Goal: Task Accomplishment & Management: Complete application form

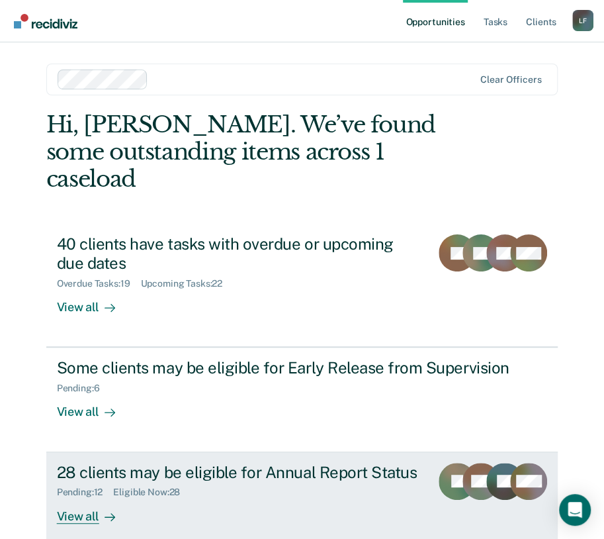
click at [260, 507] on link "28 clients may be eligible for Annual Report Status Pending : 12 Eligible Now :…" at bounding box center [302, 504] width 512 height 104
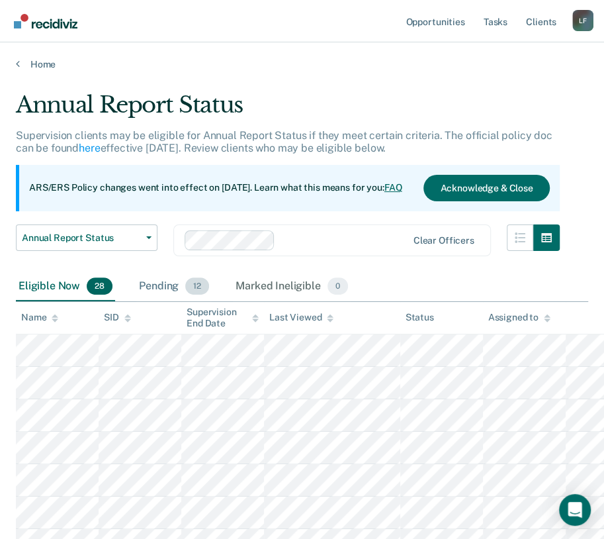
click at [163, 278] on div "Pending 12" at bounding box center [173, 286] width 75 height 29
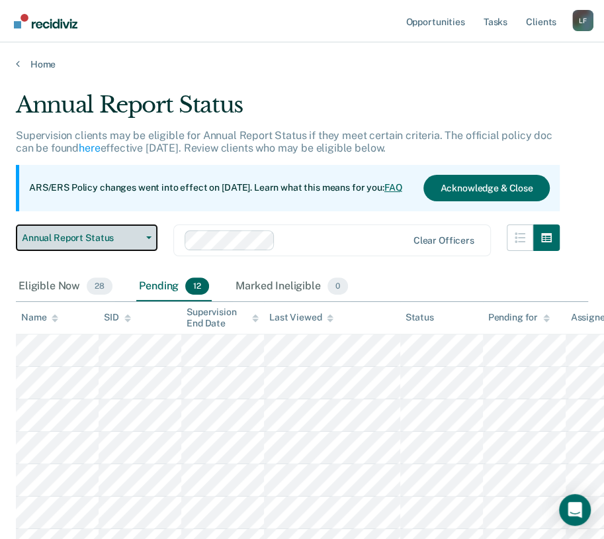
click at [95, 243] on button "Annual Report Status" at bounding box center [87, 237] width 142 height 26
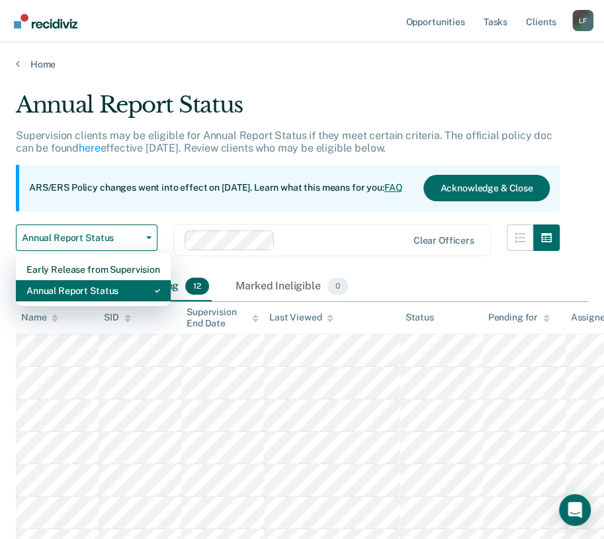
click at [88, 297] on div "Annual Report Status" at bounding box center [93, 290] width 134 height 21
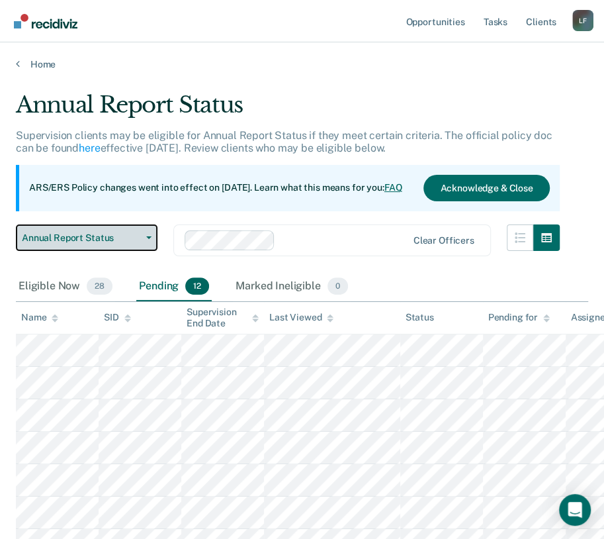
click at [91, 234] on span "Annual Report Status" at bounding box center [81, 237] width 119 height 11
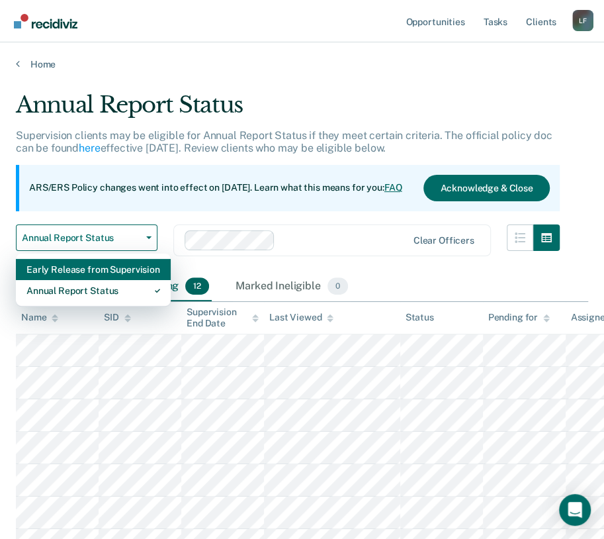
click at [69, 267] on div "Early Release from Supervision" at bounding box center [93, 269] width 134 height 21
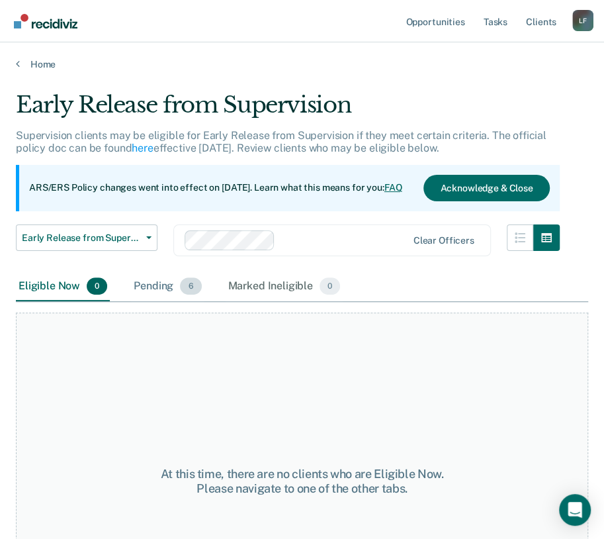
click at [165, 278] on div "Pending 6" at bounding box center [167, 286] width 73 height 29
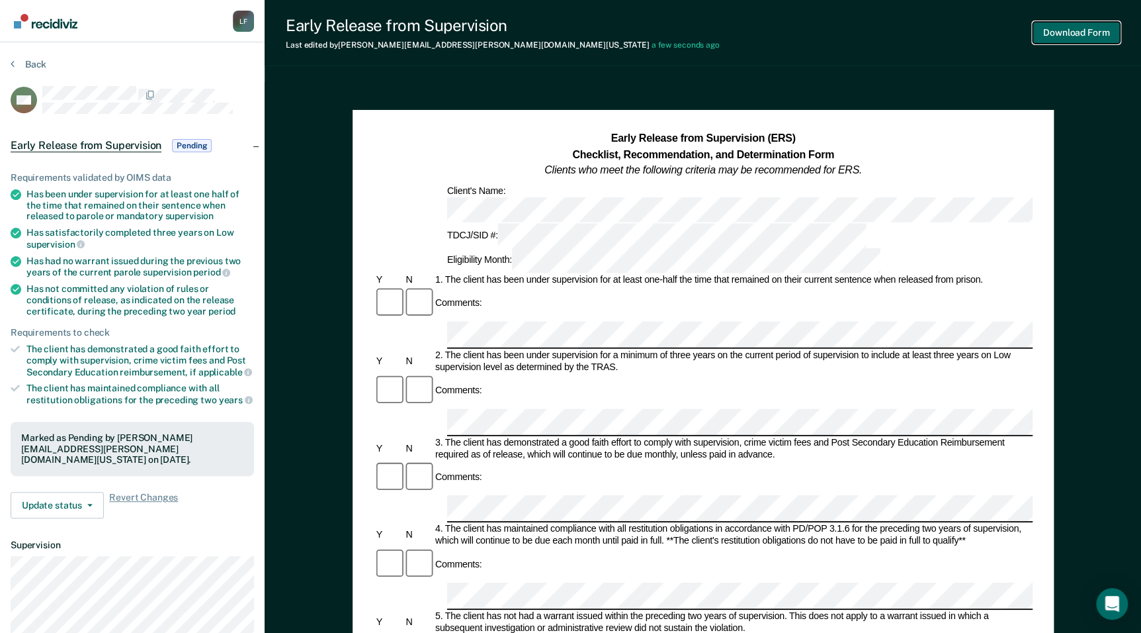
click at [612, 38] on button "Download Form" at bounding box center [1076, 33] width 87 height 22
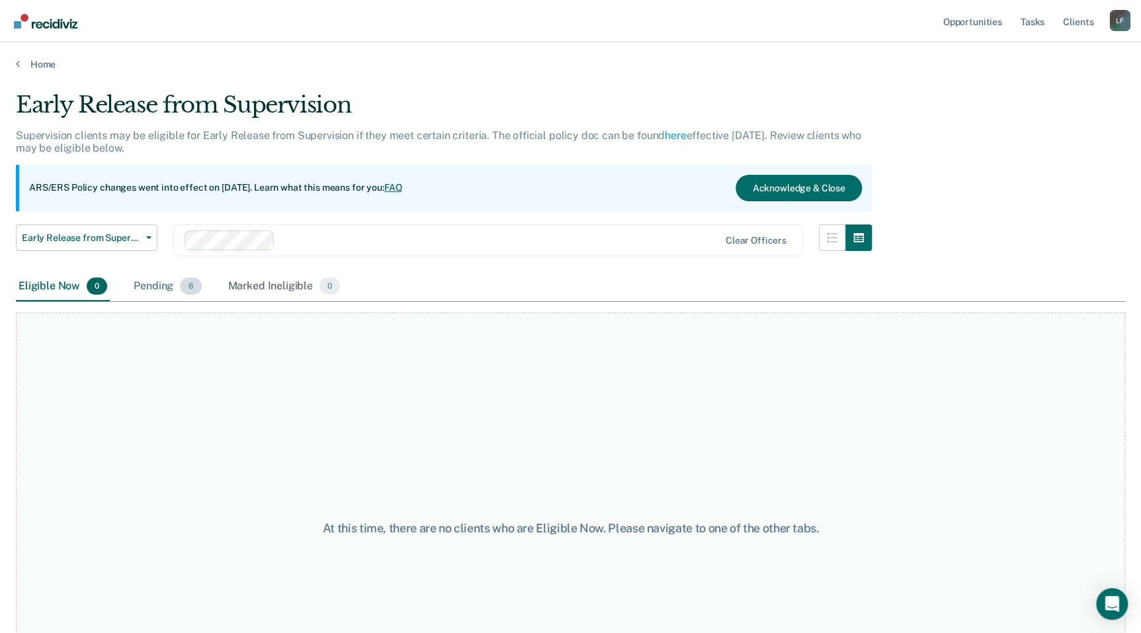
click at [167, 276] on div "Pending 6" at bounding box center [167, 286] width 73 height 29
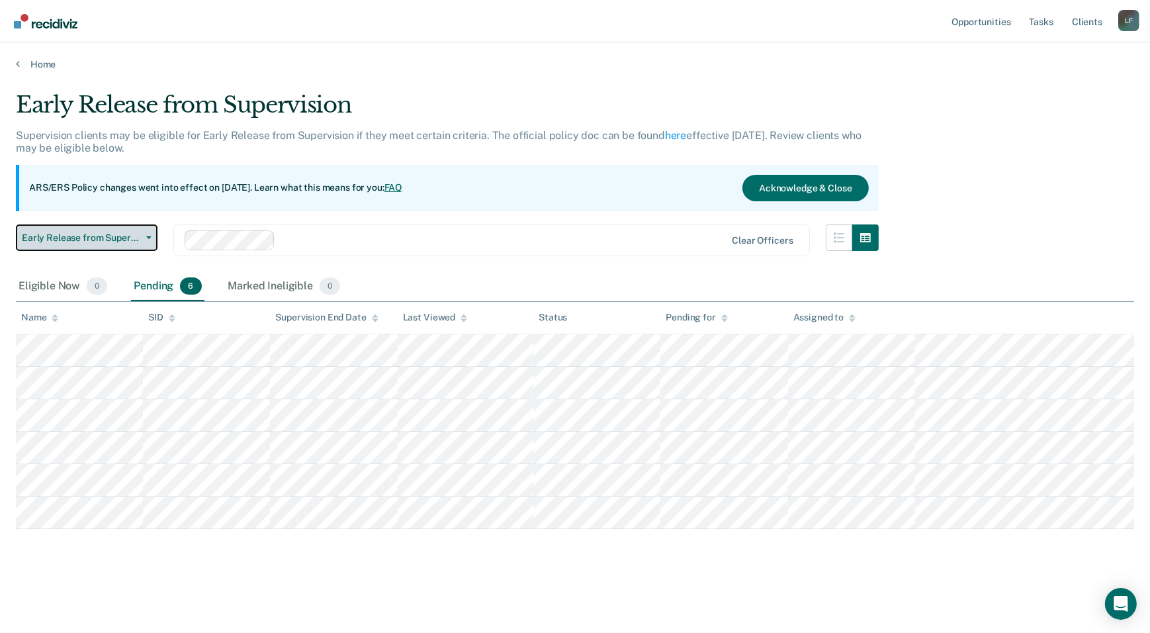
click at [130, 232] on span "Early Release from Supervision" at bounding box center [81, 237] width 119 height 11
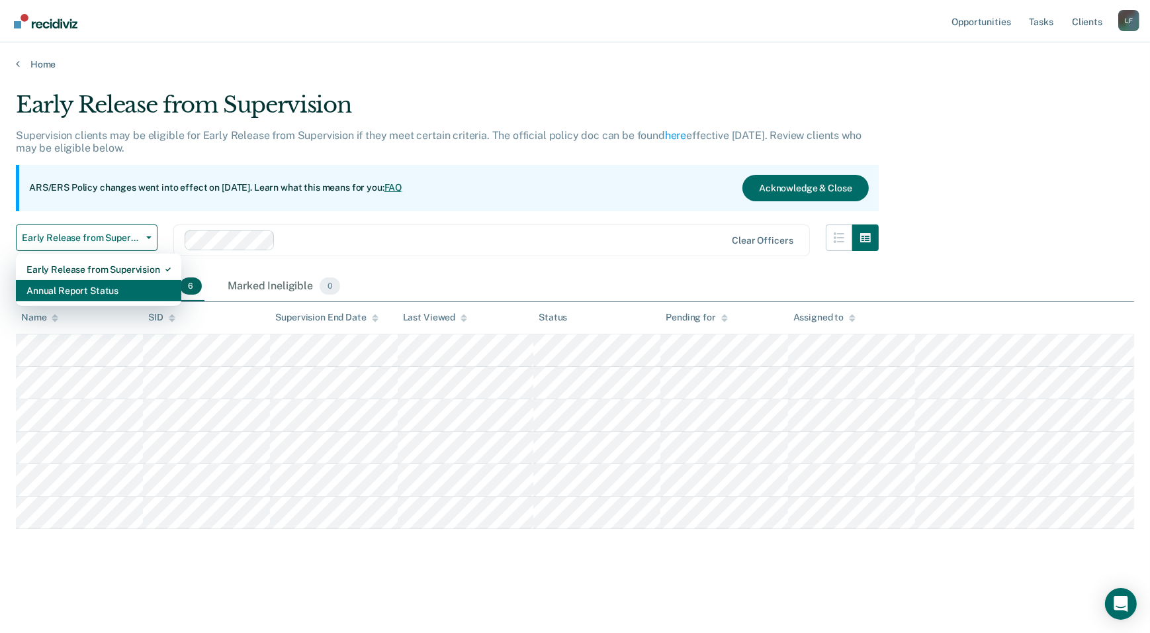
click at [101, 285] on div "Annual Report Status" at bounding box center [98, 290] width 144 height 21
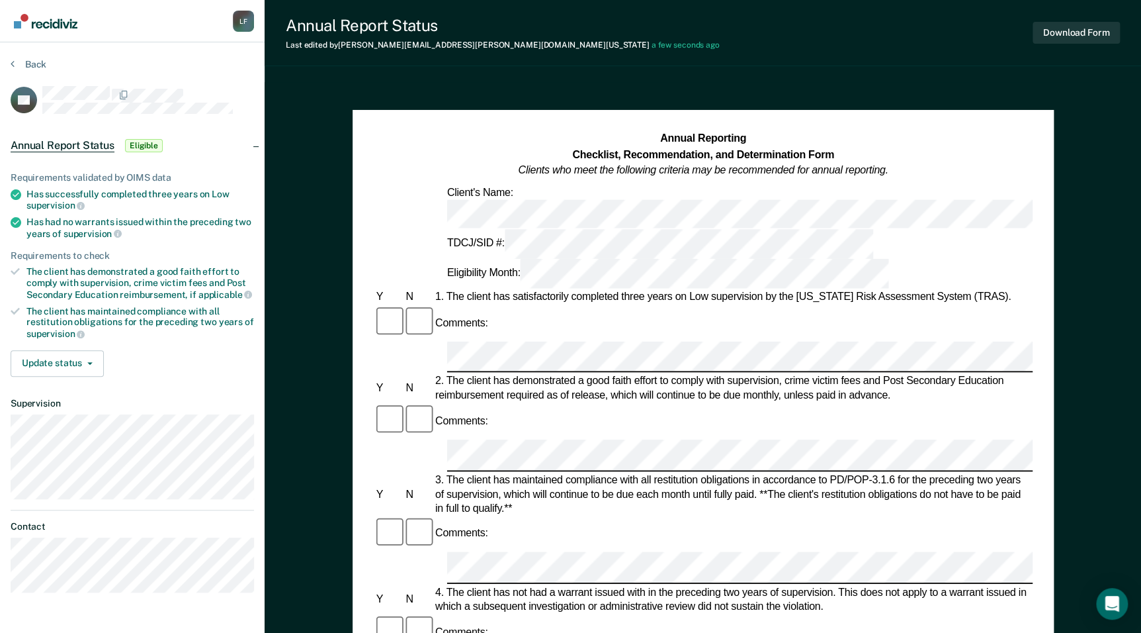
click at [385, 439] on div at bounding box center [703, 454] width 659 height 31
click at [612, 34] on button "Download Form" at bounding box center [1076, 33] width 87 height 22
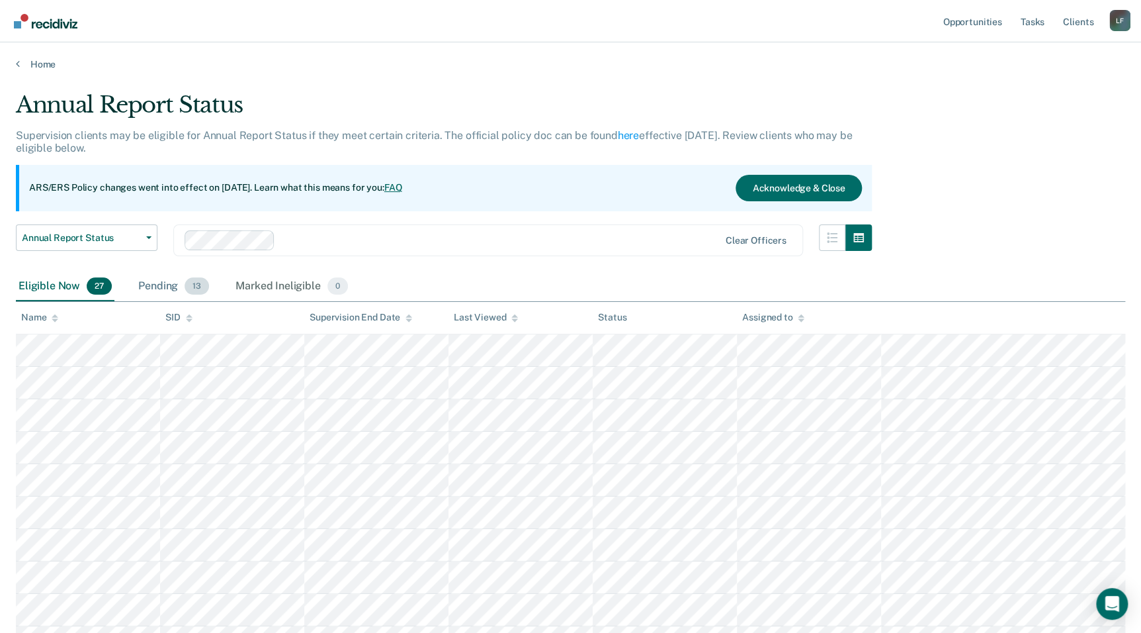
click at [152, 282] on div "Pending 13" at bounding box center [174, 286] width 76 height 29
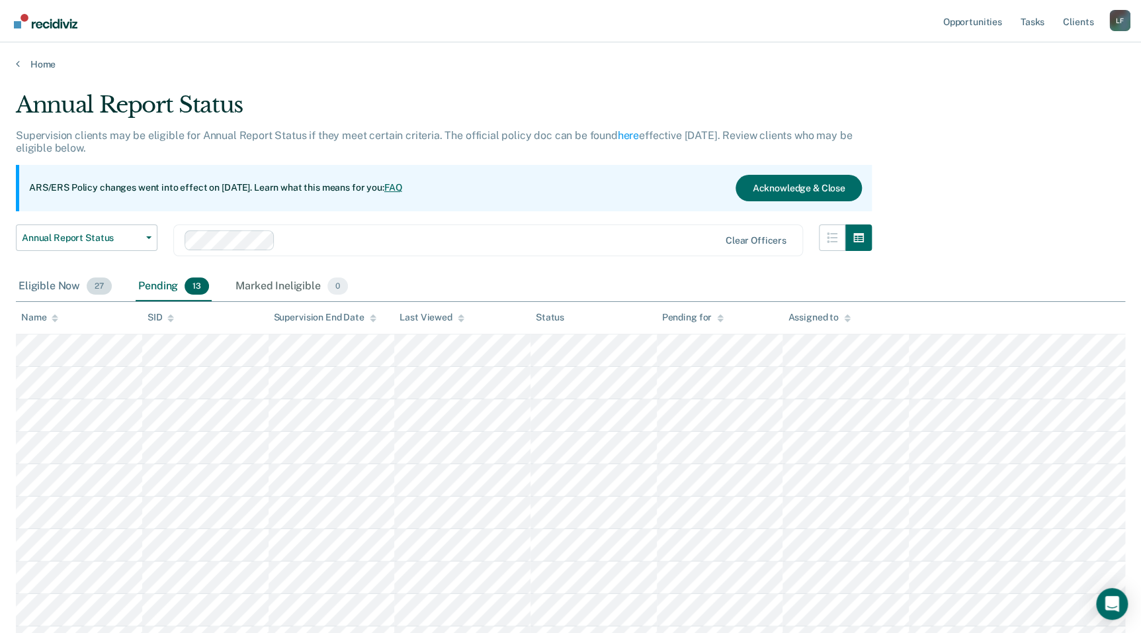
click at [43, 292] on div "Eligible Now 27" at bounding box center [65, 286] width 99 height 29
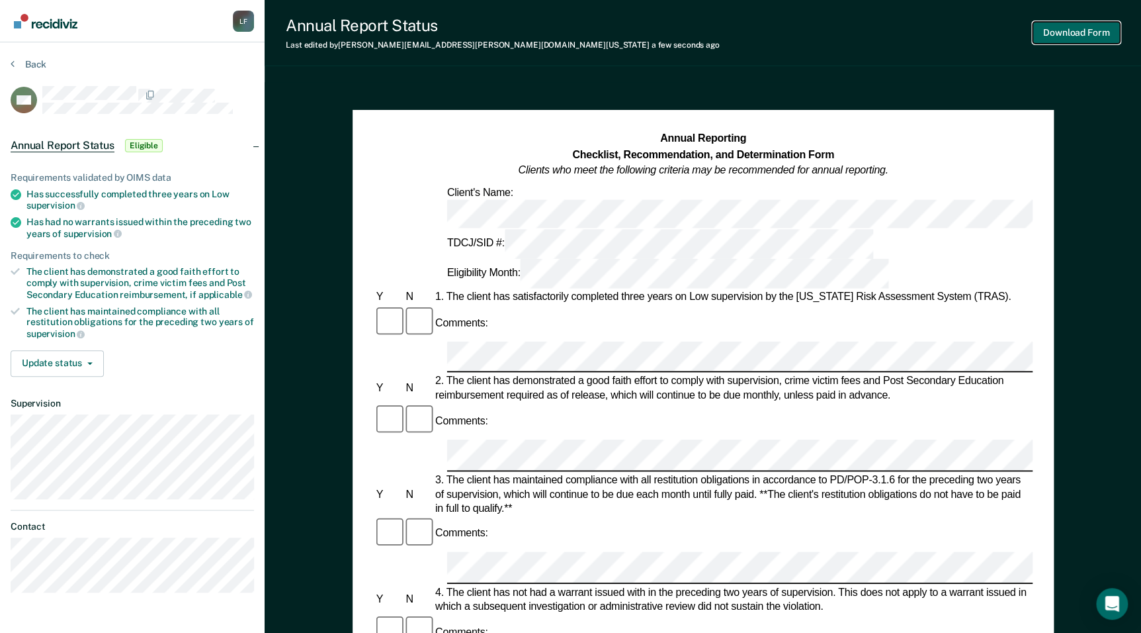
click at [612, 37] on button "Download Form" at bounding box center [1076, 33] width 87 height 22
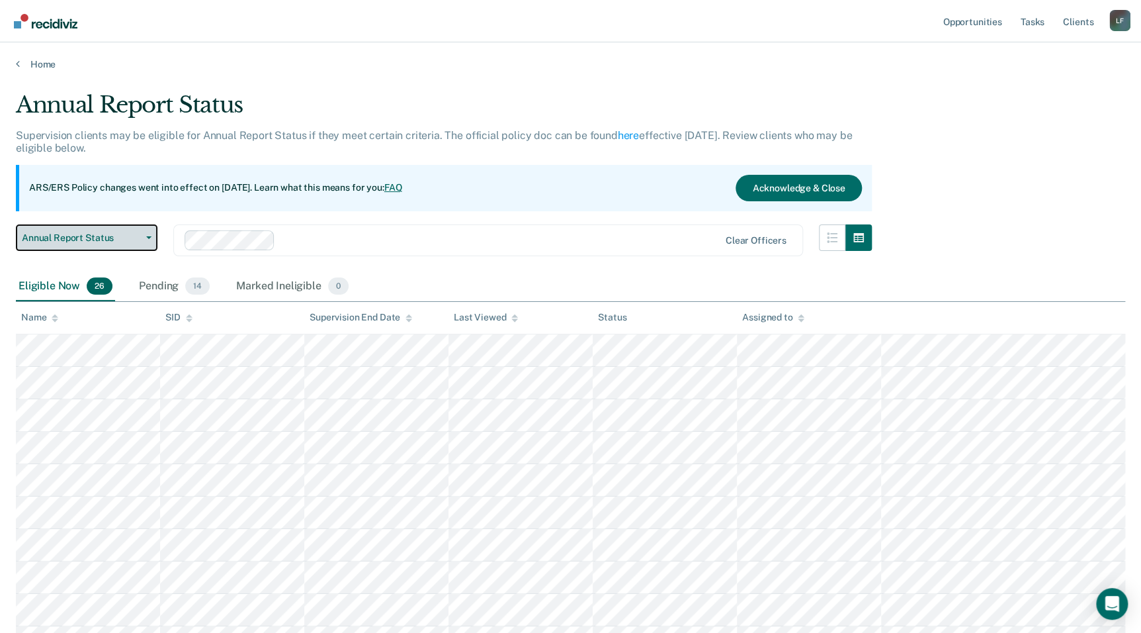
click at [136, 236] on span "Annual Report Status" at bounding box center [81, 237] width 119 height 11
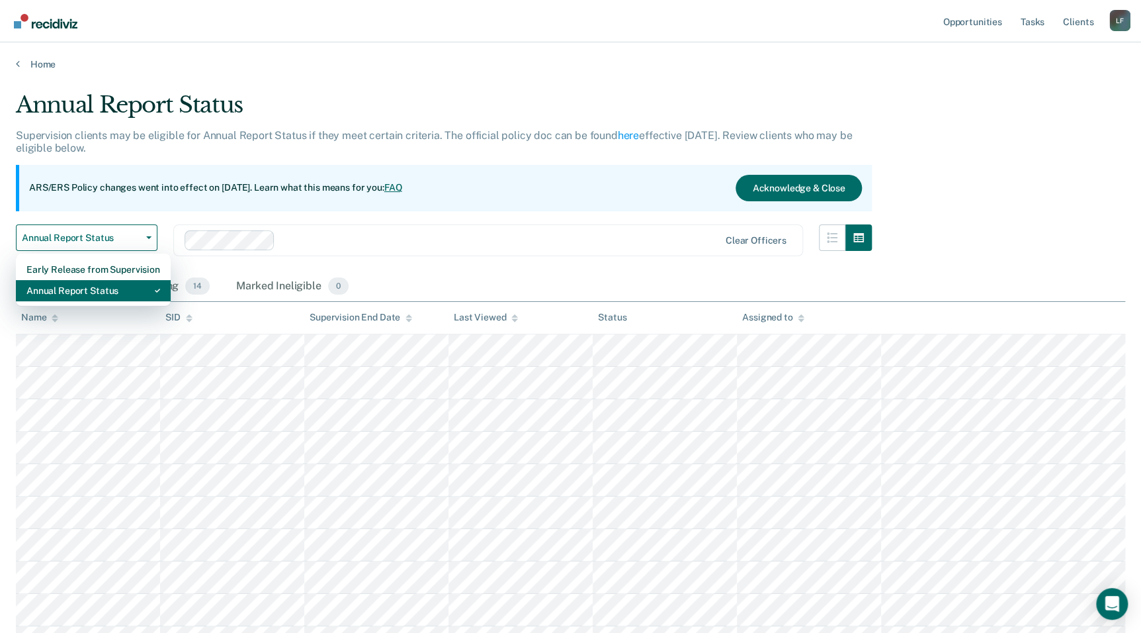
click at [110, 285] on div "Annual Report Status" at bounding box center [93, 290] width 134 height 21
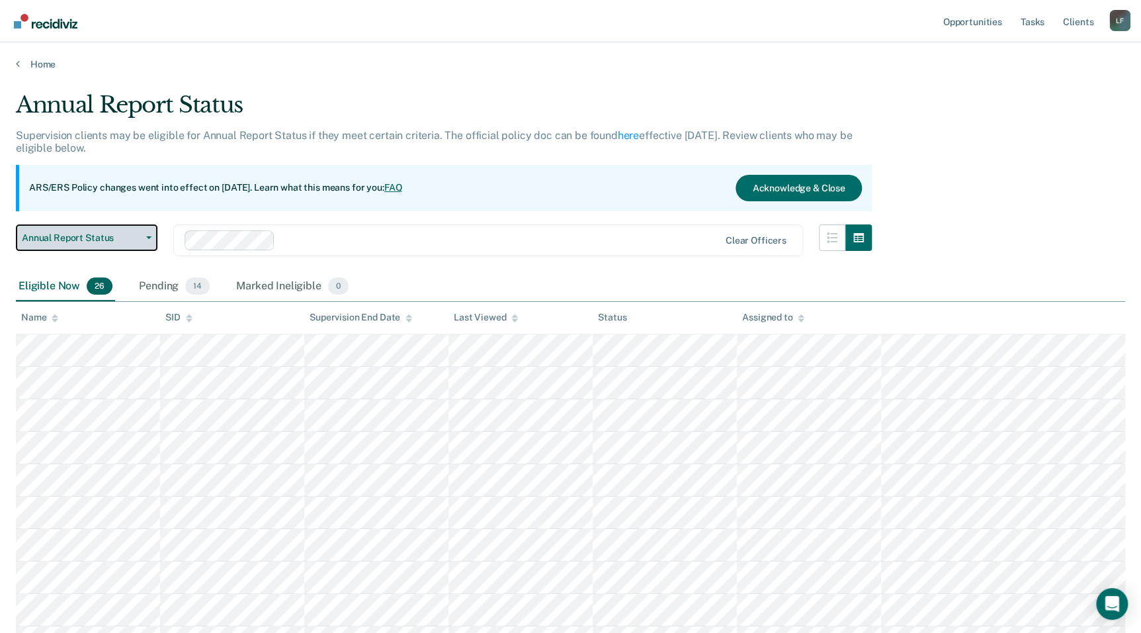
click at [126, 245] on button "Annual Report Status" at bounding box center [87, 237] width 142 height 26
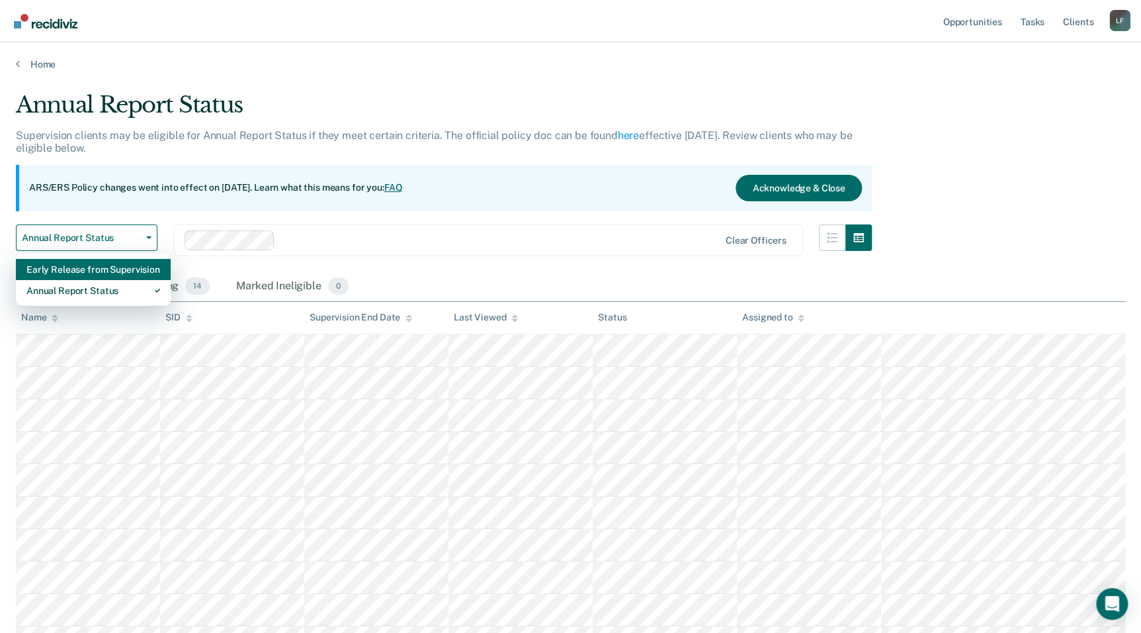
click at [106, 267] on div "Early Release from Supervision" at bounding box center [93, 269] width 134 height 21
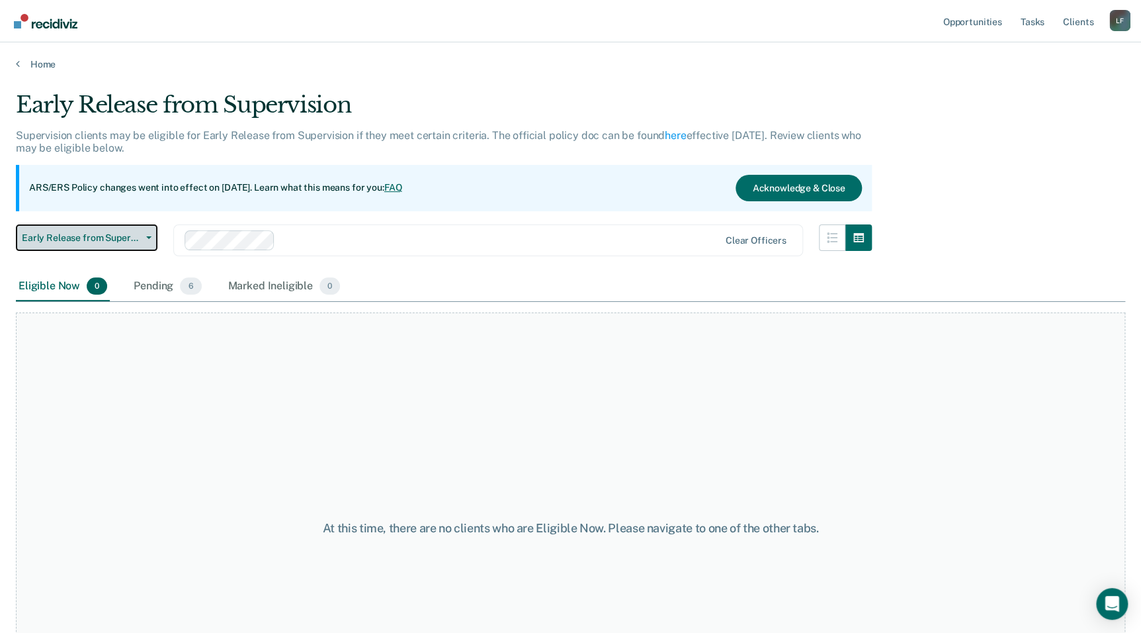
click at [126, 235] on span "Early Release from Supervision" at bounding box center [81, 237] width 119 height 11
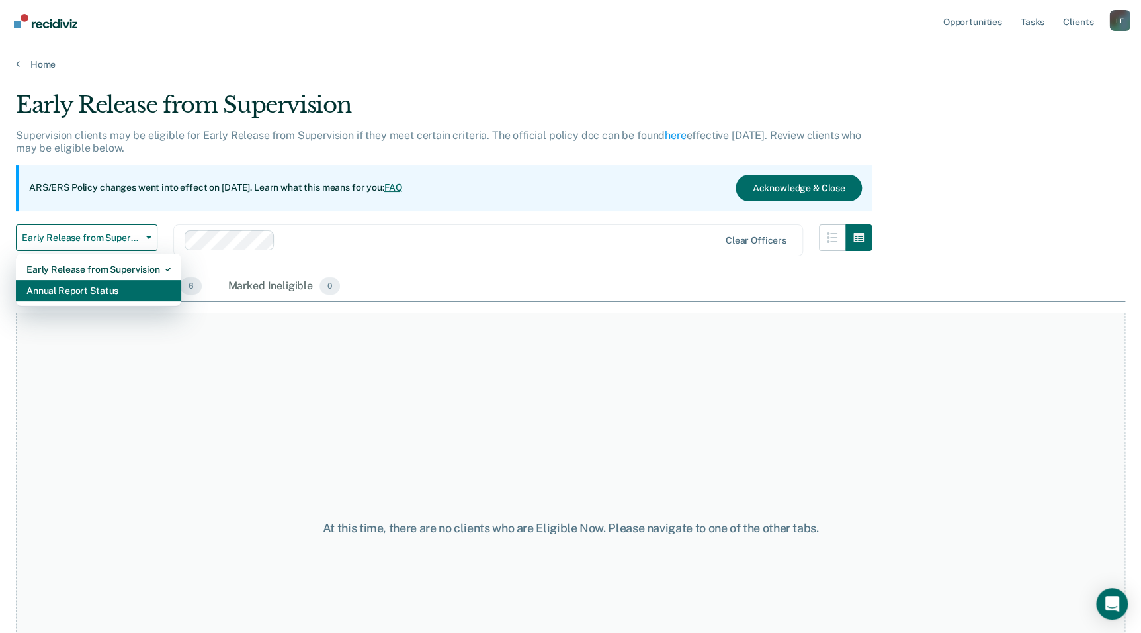
click at [119, 280] on div "Annual Report Status" at bounding box center [98, 290] width 144 height 21
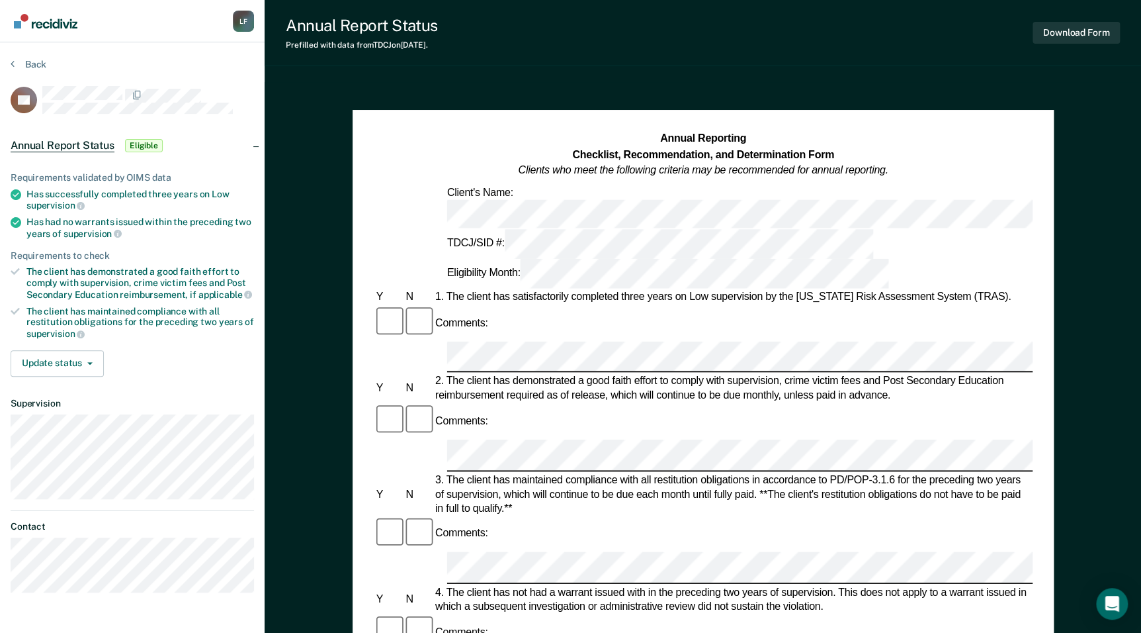
click at [604, 403] on div "Comments:" at bounding box center [703, 420] width 659 height 35
